Goal: Task Accomplishment & Management: Use online tool/utility

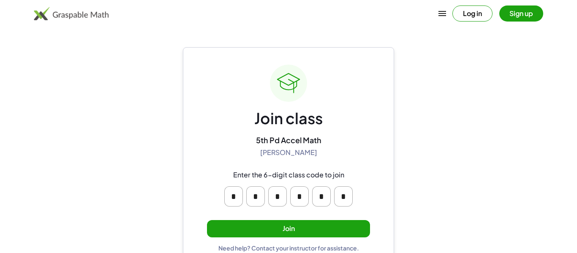
click at [349, 221] on button "Join" at bounding box center [288, 228] width 163 height 17
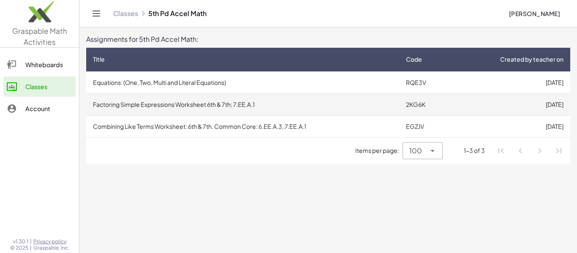
click at [321, 104] on td "Factoring Simple Expressions Worksheet 6th & 7th; 7.EE.A.1" at bounding box center [242, 104] width 313 height 22
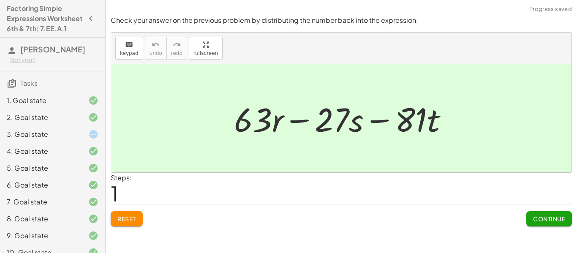
click at [99, 160] on div "3. Goal state" at bounding box center [52, 168] width 105 height 17
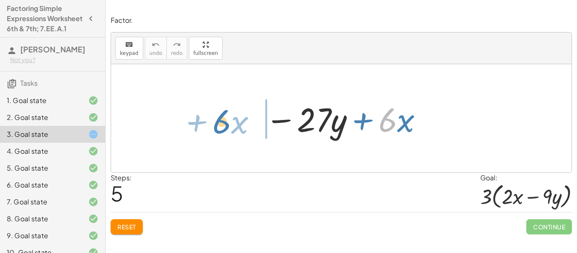
drag, startPoint x: 391, startPoint y: 124, endPoint x: 226, endPoint y: 120, distance: 165.2
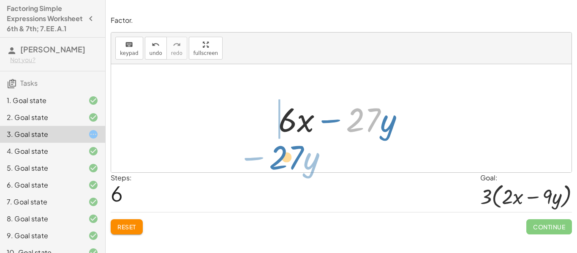
drag, startPoint x: 364, startPoint y: 128, endPoint x: 287, endPoint y: 165, distance: 85.2
click at [287, 165] on div "+ · 6 · x − · 27 · y − · 27 · y + · 6 · x + · 6 · x − · 27 · y − · 27 · y + · 6…" at bounding box center [341, 118] width 461 height 108
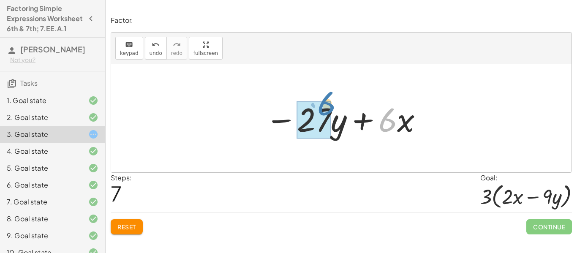
drag, startPoint x: 386, startPoint y: 131, endPoint x: 323, endPoint y: 117, distance: 64.3
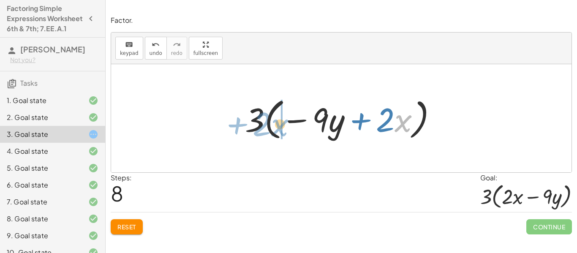
drag, startPoint x: 399, startPoint y: 126, endPoint x: 278, endPoint y: 130, distance: 120.5
click at [278, 130] on div at bounding box center [344, 118] width 207 height 49
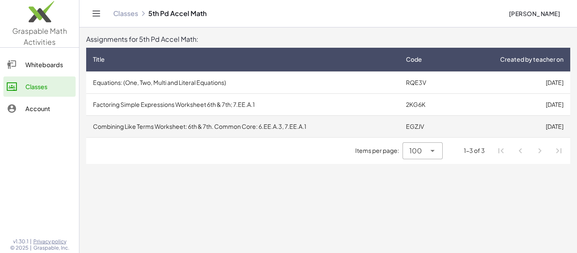
click at [356, 133] on td "Combining Like Terms Worksheet: 6th & 7th. Common Core: 6.EE.A.3, 7.EE.A.1" at bounding box center [242, 126] width 313 height 22
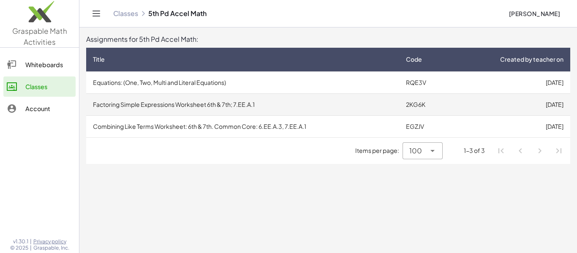
click at [416, 103] on td "2KG6K" at bounding box center [425, 104] width 53 height 22
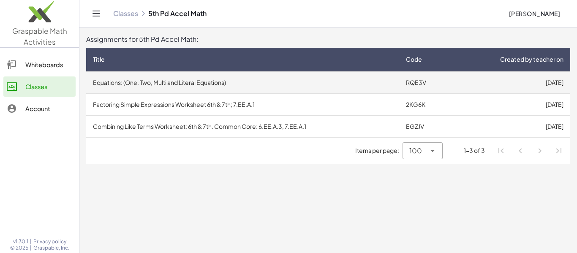
click at [303, 81] on td "Equations: (One, Two, Multi and Literal Equations)" at bounding box center [242, 82] width 313 height 22
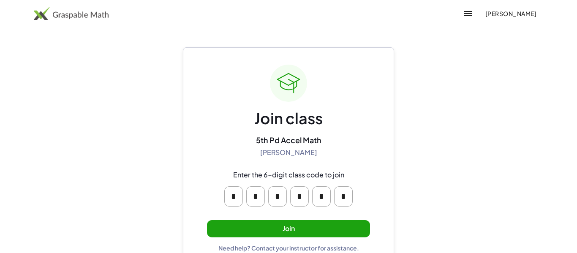
click at [289, 230] on button "Join" at bounding box center [288, 228] width 163 height 17
